Goal: Task Accomplishment & Management: Complete application form

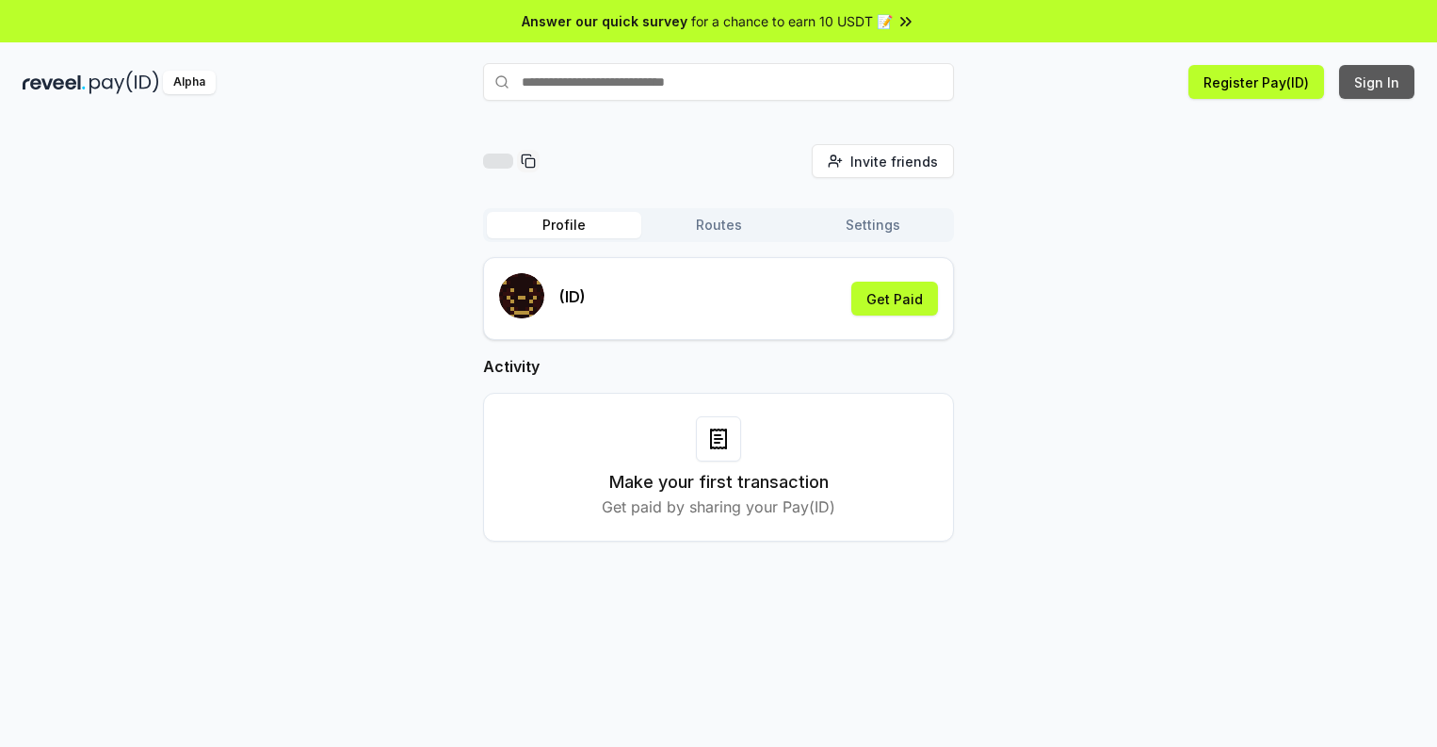
click at [1378, 82] on button "Sign In" at bounding box center [1376, 82] width 75 height 34
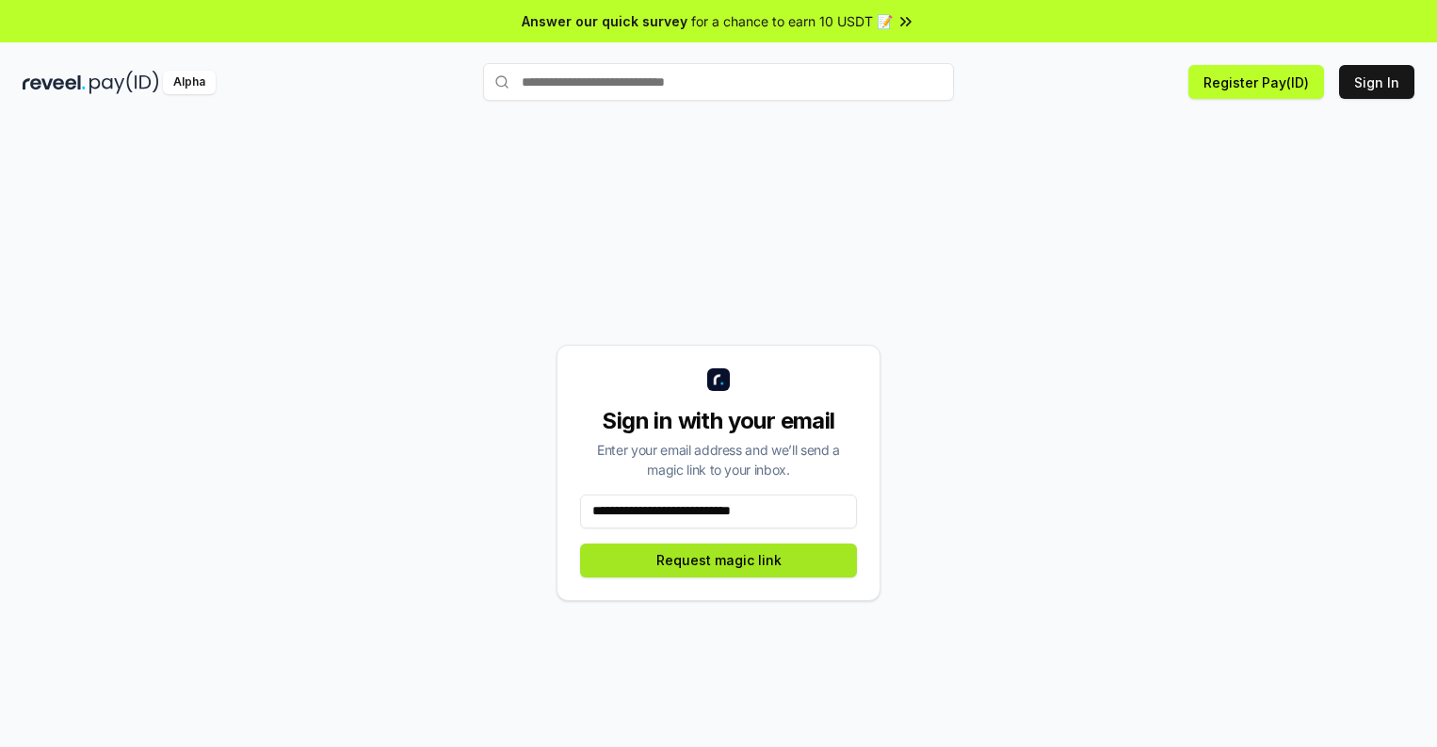
type input "**********"
click at [719, 559] on button "Request magic link" at bounding box center [718, 560] width 277 height 34
